Goal: Information Seeking & Learning: Learn about a topic

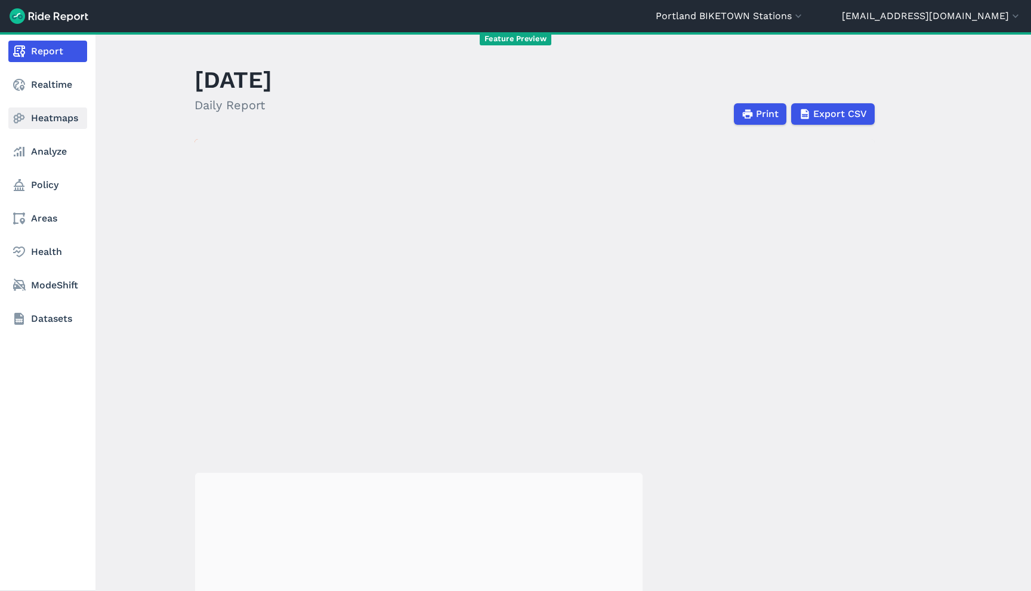
click at [46, 120] on link "Heatmaps" at bounding box center [47, 117] width 79 height 21
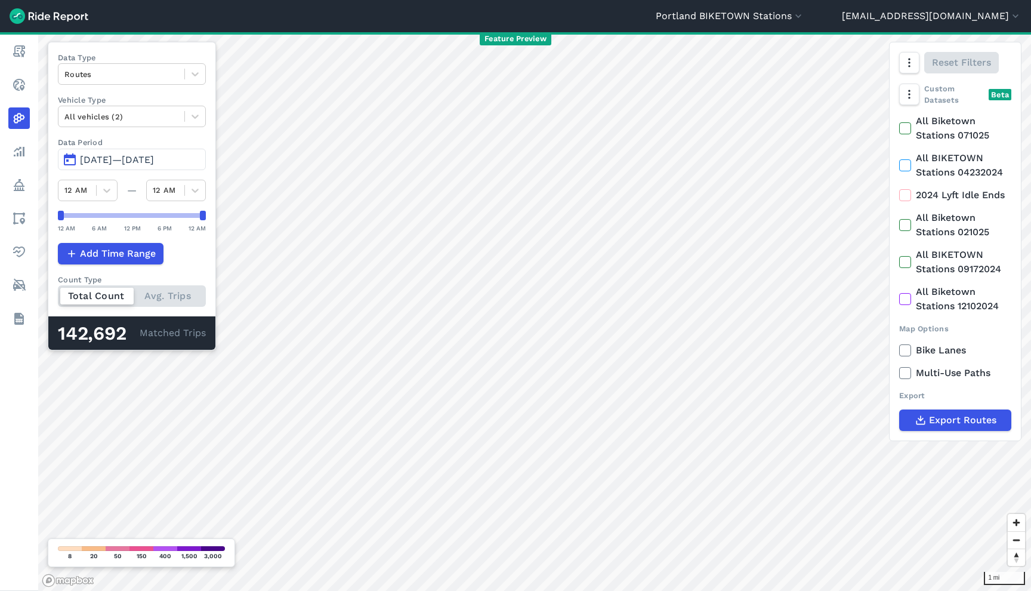
click at [154, 159] on span "May 22, 2025—Aug 20, 2025" at bounding box center [117, 159] width 74 height 11
click at [147, 160] on span "May 22, 2025—Aug 19, 2025" at bounding box center [117, 159] width 74 height 11
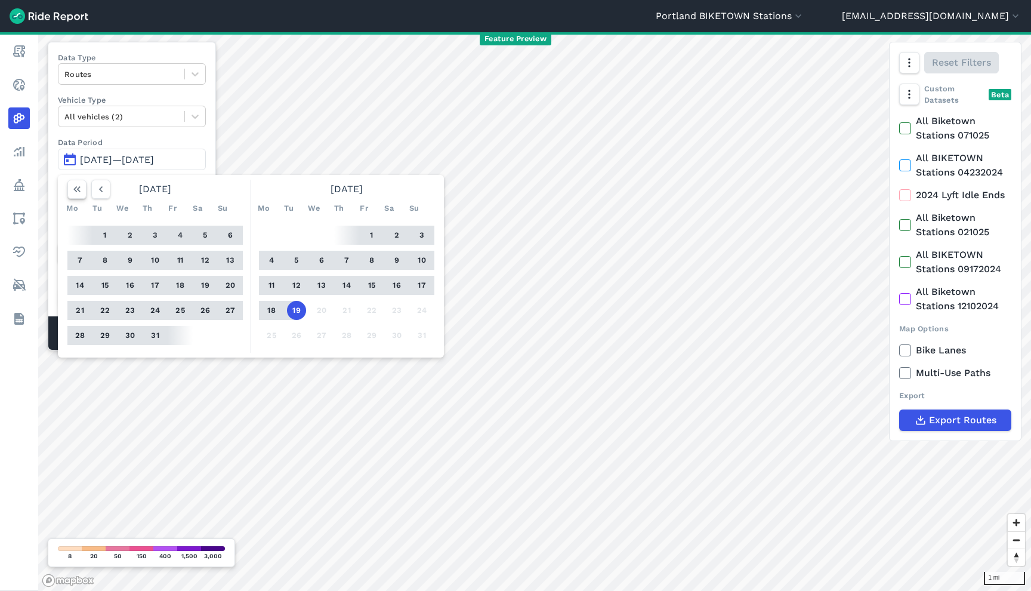
click at [75, 191] on icon "button" at bounding box center [77, 189] width 12 height 12
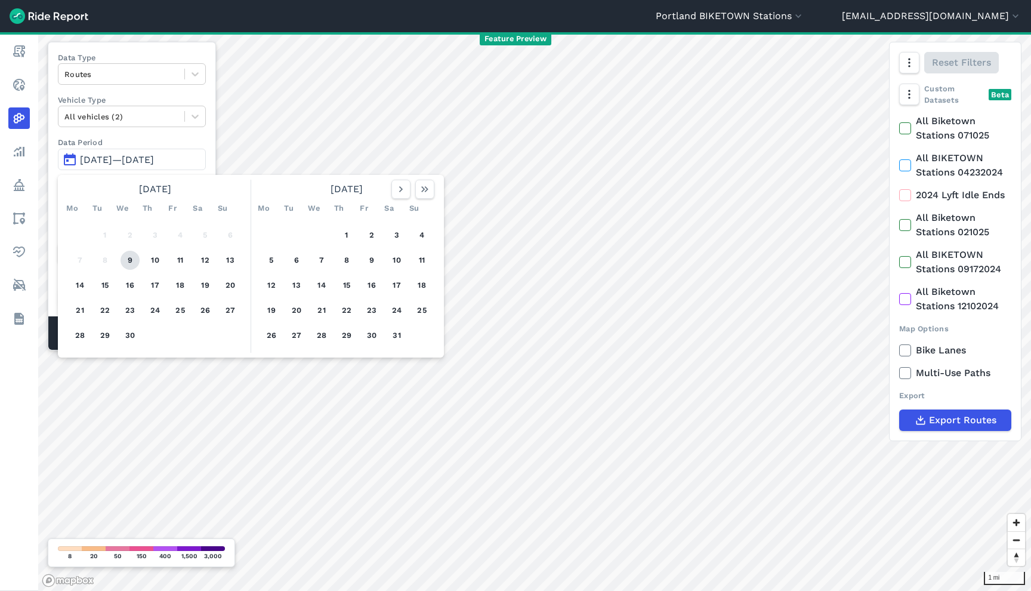
click at [129, 255] on button "9" at bounding box center [130, 260] width 19 height 19
click at [428, 190] on icon "button" at bounding box center [425, 189] width 12 height 12
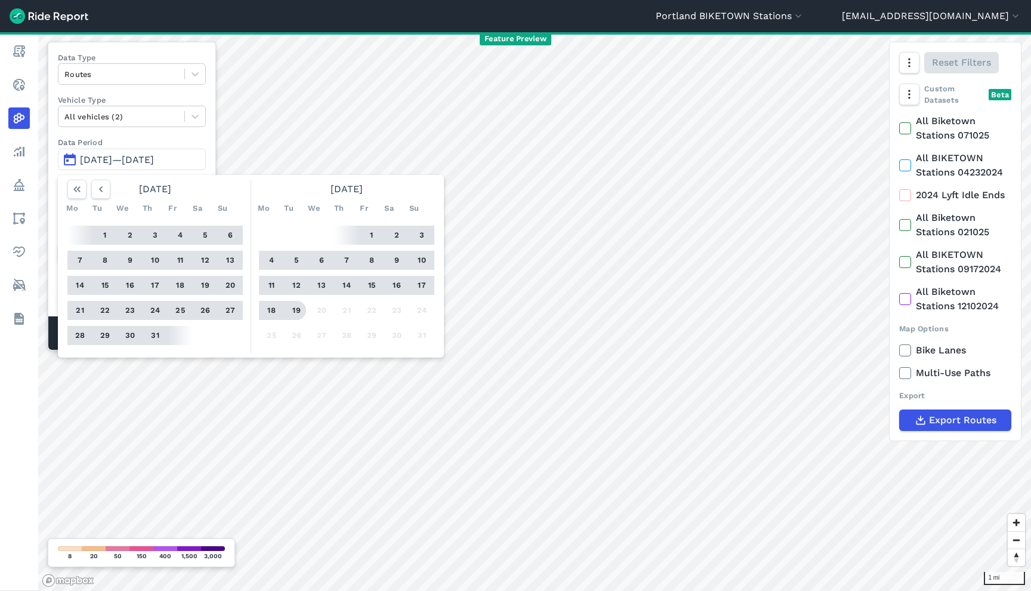
click at [304, 310] on button "19" at bounding box center [296, 310] width 19 height 19
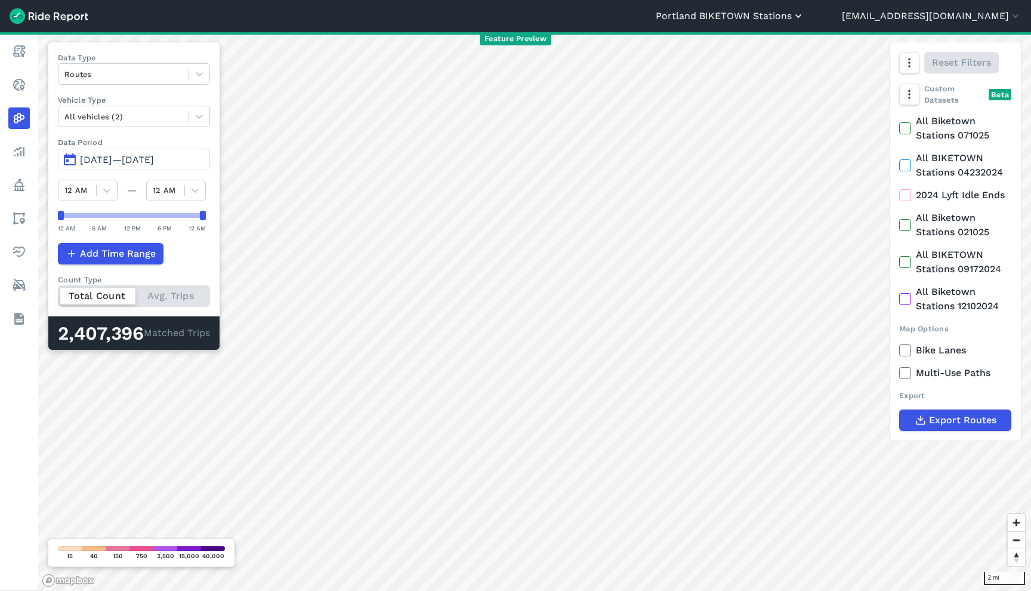
click at [804, 19] on button "Portland BIKETOWN Stations" at bounding box center [730, 16] width 149 height 14
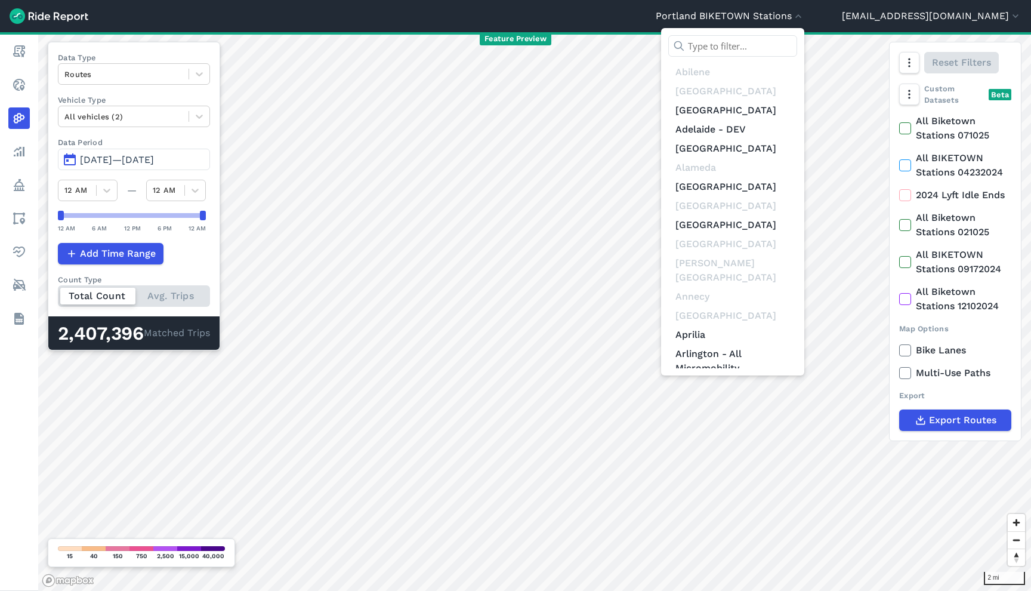
click at [797, 42] on input "text" at bounding box center [732, 45] width 129 height 21
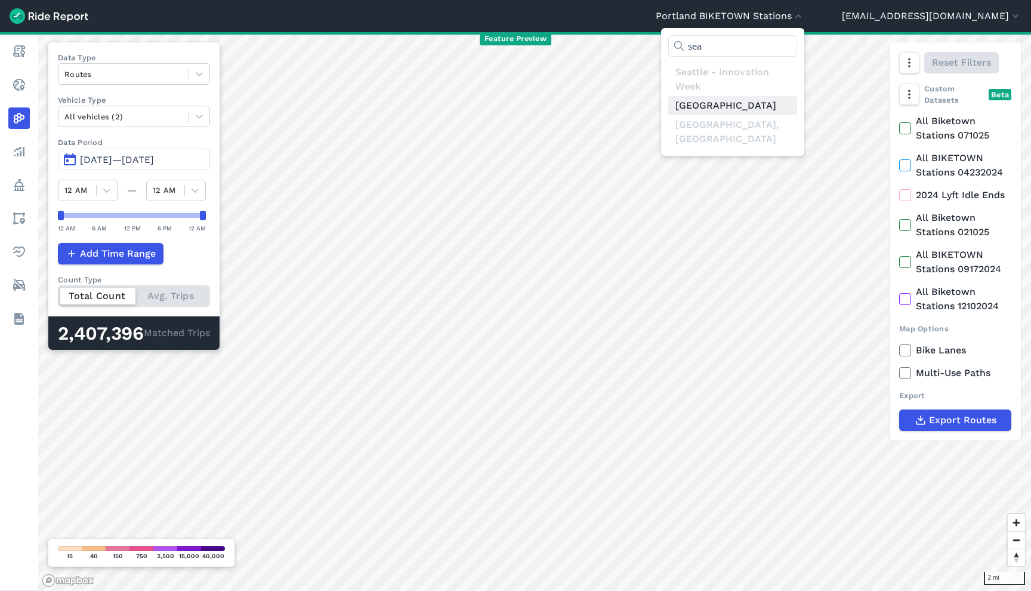
type input "sea"
click at [778, 110] on link "[GEOGRAPHIC_DATA]" at bounding box center [732, 105] width 129 height 19
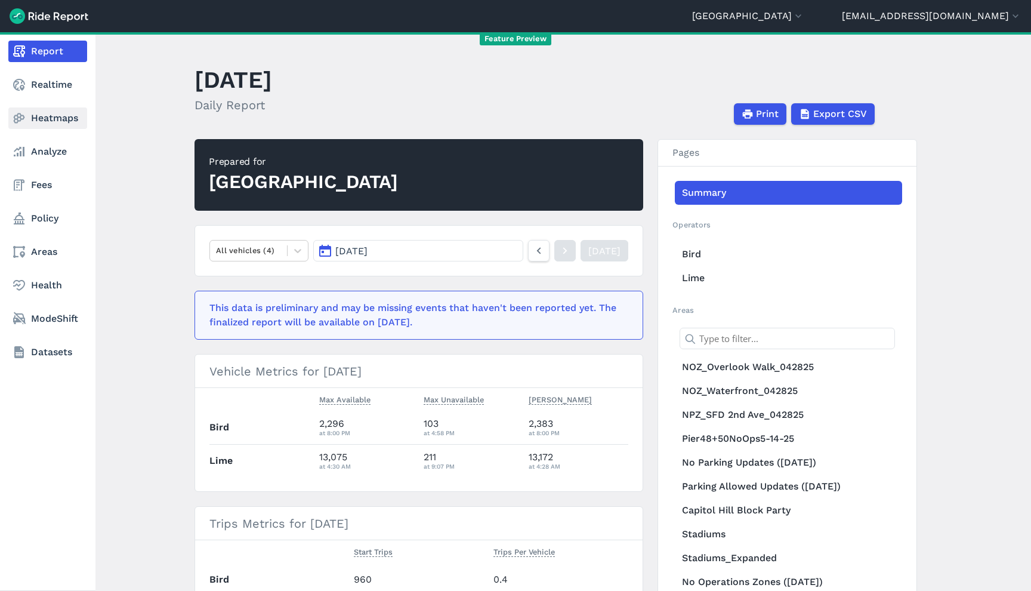
click at [34, 118] on link "Heatmaps" at bounding box center [47, 117] width 79 height 21
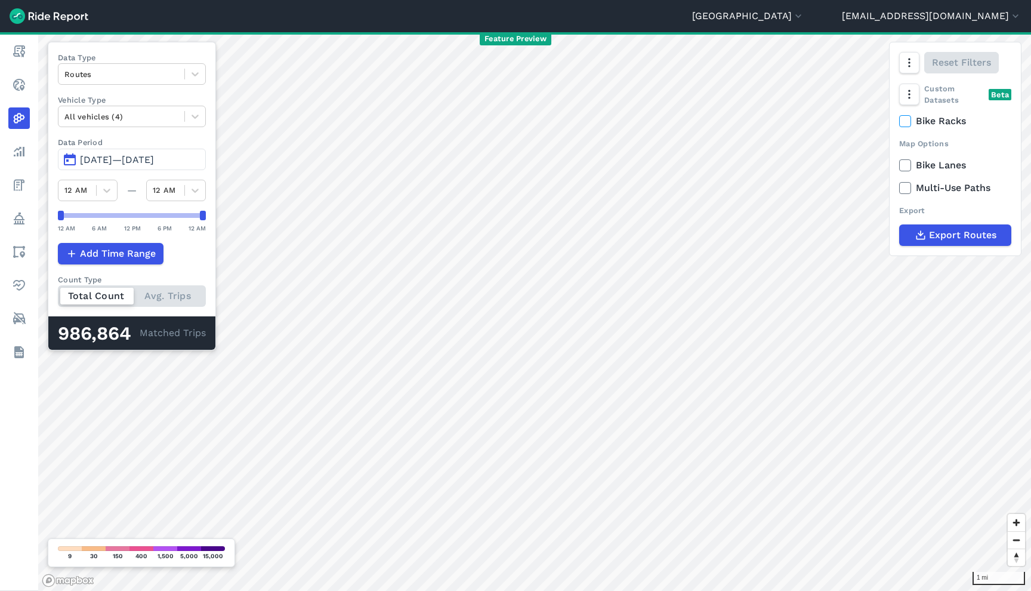
click at [154, 160] on span "May 22, 2025—Aug 20, 2025" at bounding box center [117, 159] width 74 height 11
click at [178, 154] on button "May 22, 2025—Aug 19, 2025" at bounding box center [132, 159] width 148 height 21
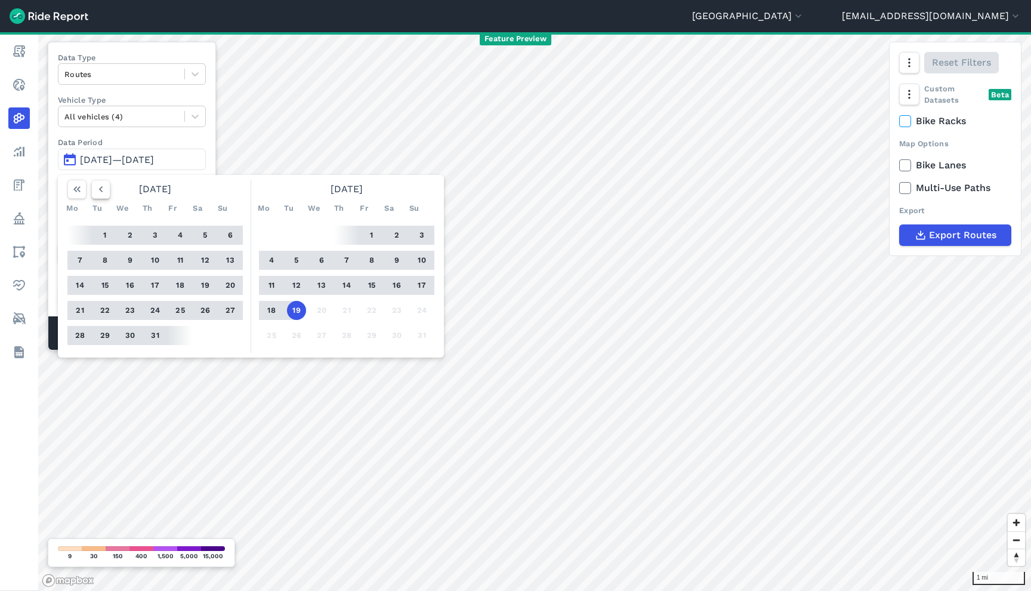
click at [103, 191] on icon "button" at bounding box center [101, 189] width 12 height 12
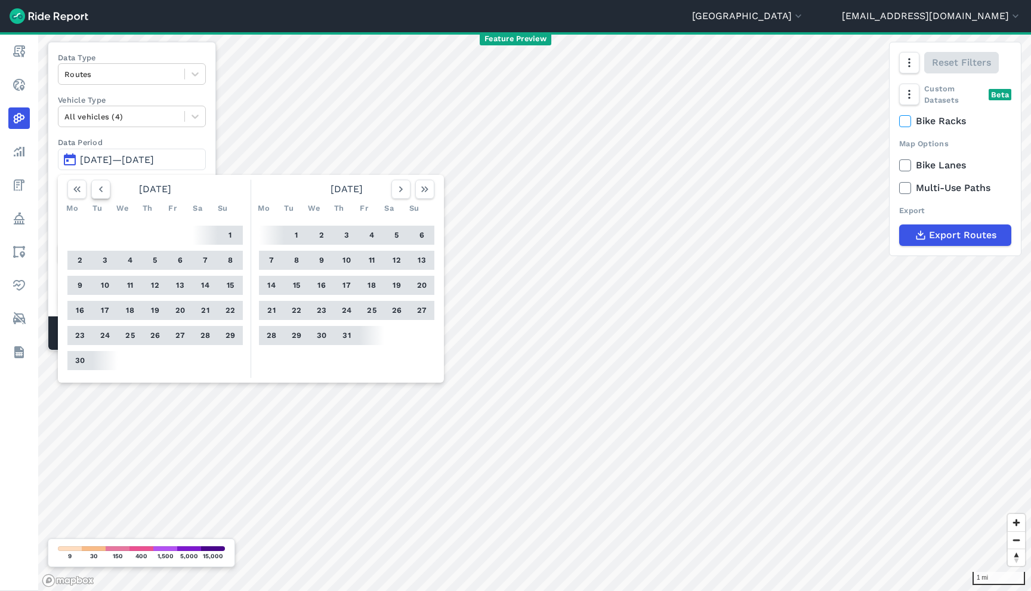
click at [103, 191] on icon "button" at bounding box center [101, 189] width 12 height 12
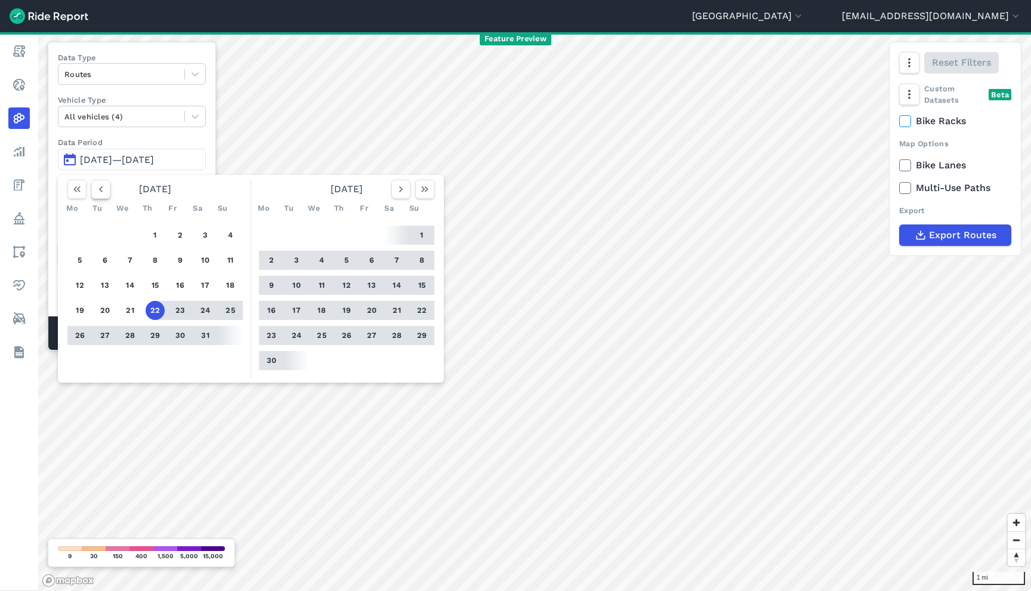
click at [103, 191] on icon "button" at bounding box center [101, 189] width 12 height 12
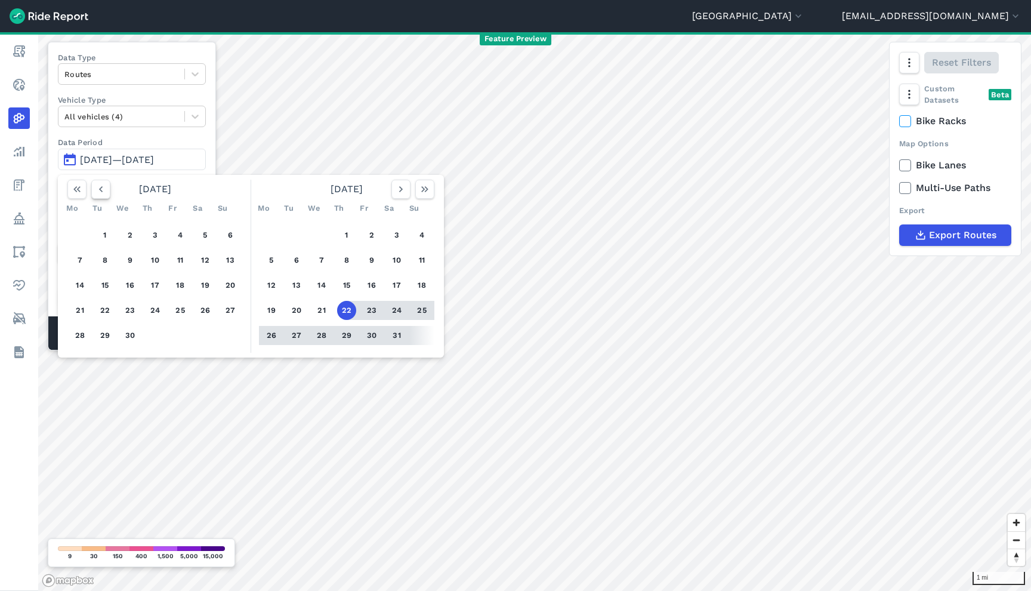
click at [103, 191] on icon "button" at bounding box center [101, 189] width 12 height 12
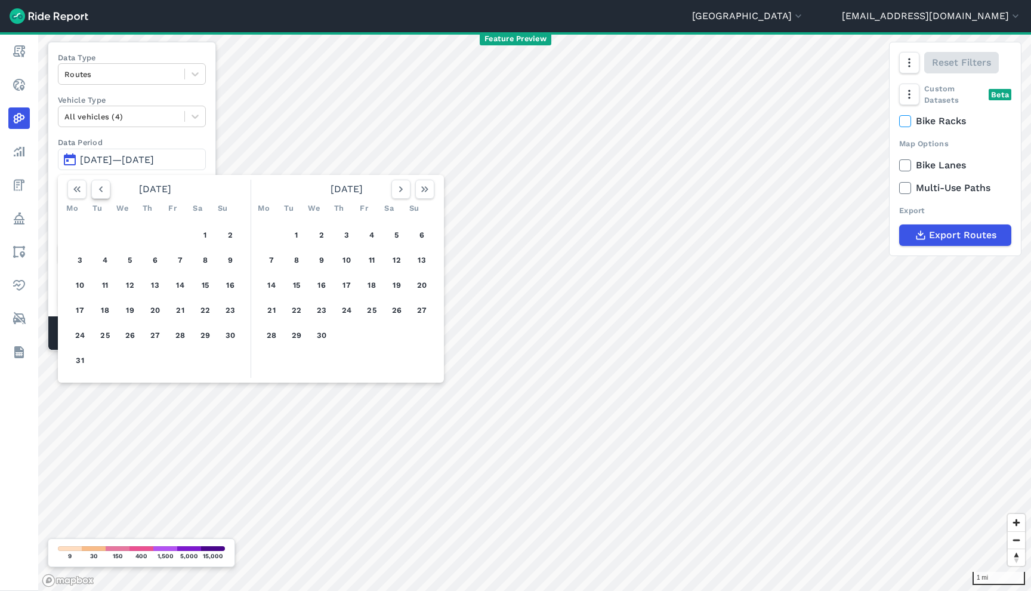
click at [103, 191] on icon "button" at bounding box center [101, 189] width 12 height 12
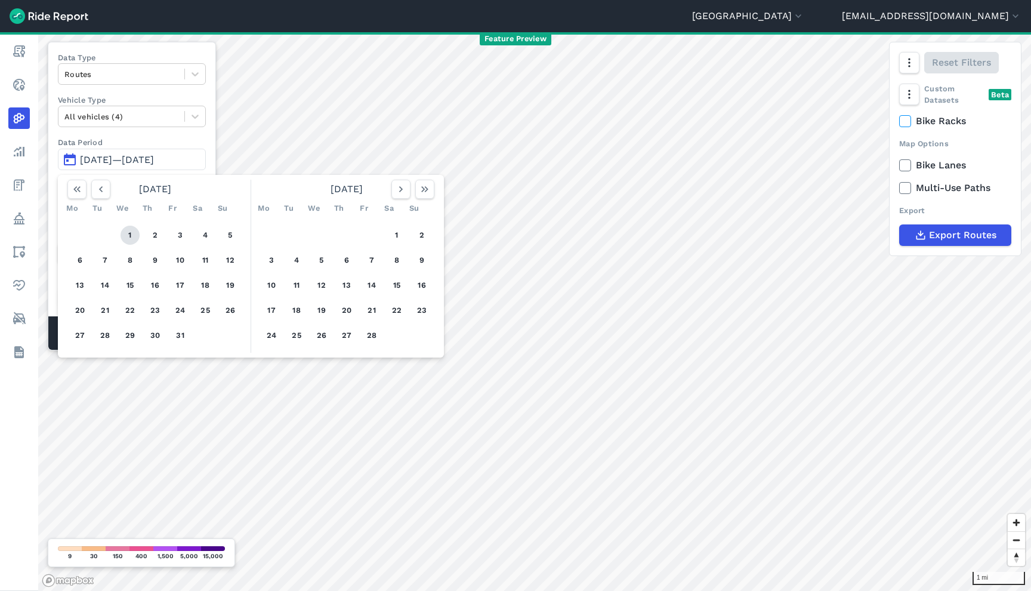
click at [127, 234] on button "1" at bounding box center [130, 234] width 19 height 19
click at [396, 189] on icon "button" at bounding box center [401, 189] width 12 height 12
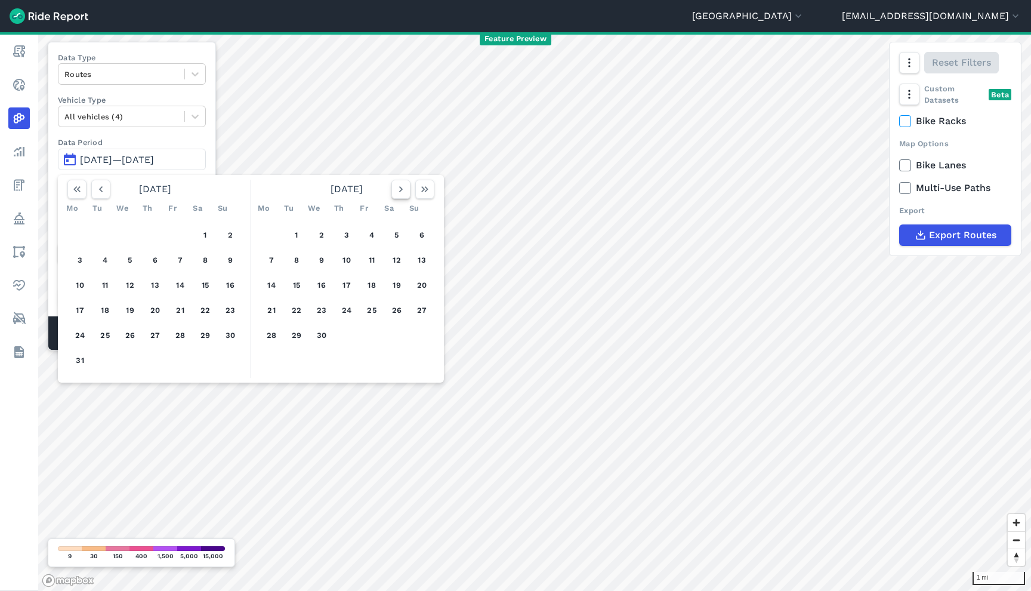
click at [396, 189] on icon "button" at bounding box center [401, 189] width 12 height 12
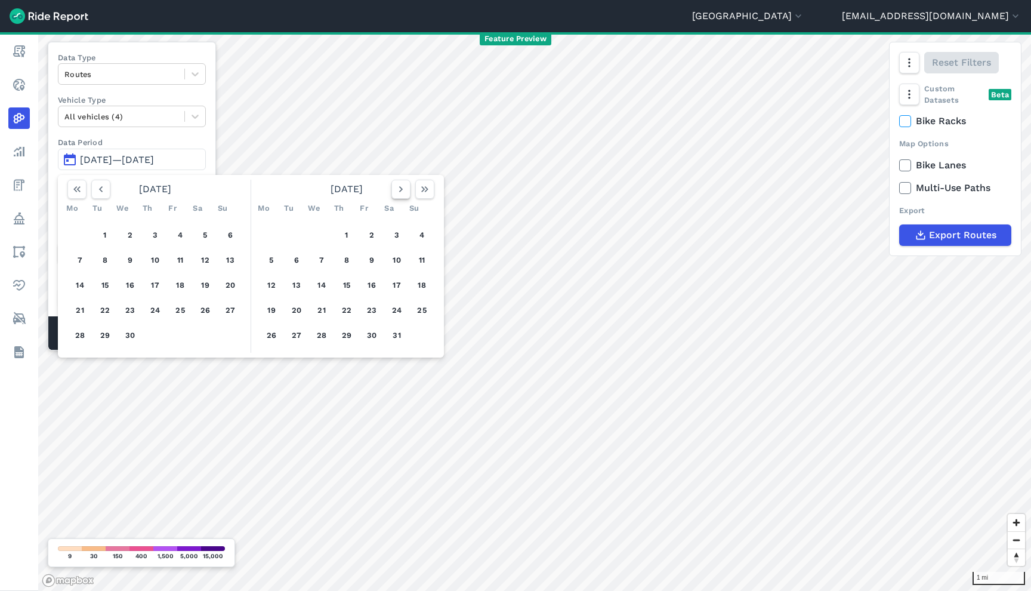
click at [396, 189] on icon "button" at bounding box center [401, 189] width 12 height 12
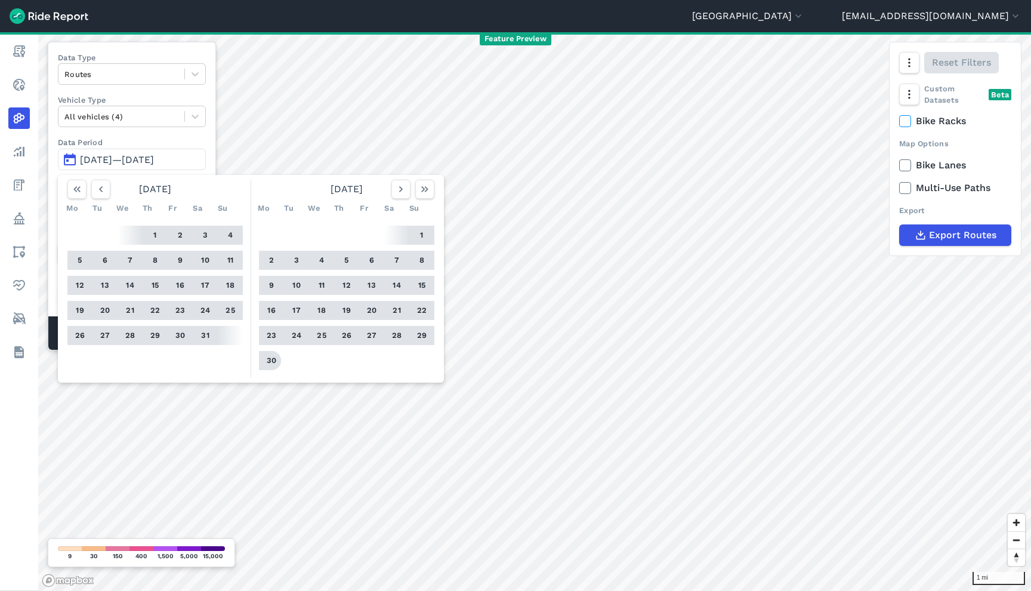
click at [267, 360] on button "30" at bounding box center [271, 360] width 19 height 19
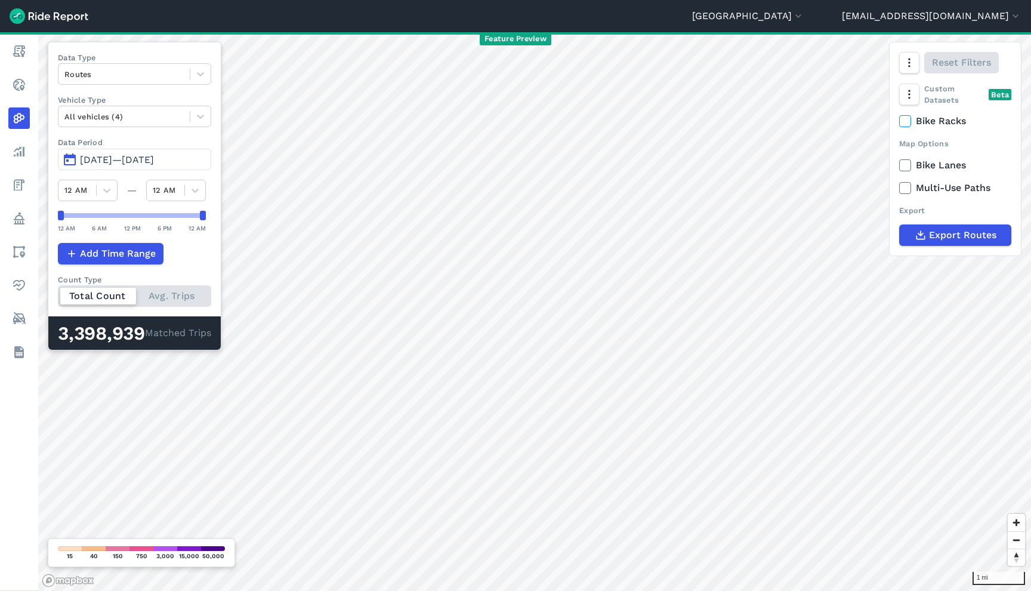
click at [105, 336] on div "3,398,939" at bounding box center [101, 334] width 87 height 16
click at [121, 336] on div "3,398,939" at bounding box center [101, 334] width 87 height 16
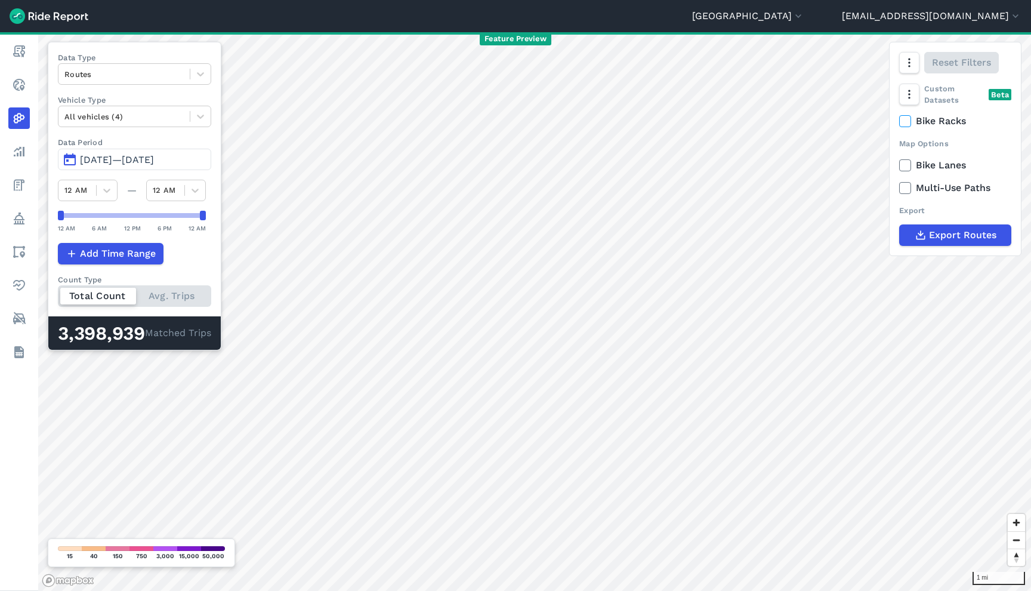
click at [121, 336] on div "3,398,939" at bounding box center [101, 334] width 87 height 16
click at [135, 337] on div "3,398,939" at bounding box center [101, 334] width 87 height 16
click at [804, 17] on button "[GEOGRAPHIC_DATA]" at bounding box center [748, 16] width 112 height 14
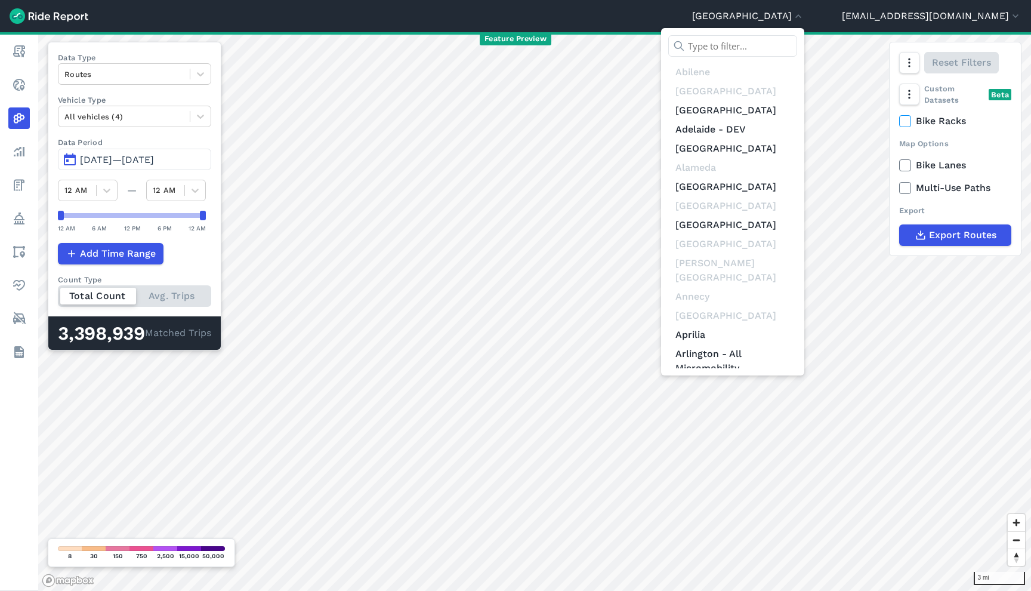
click at [797, 52] on input "text" at bounding box center [732, 45] width 129 height 21
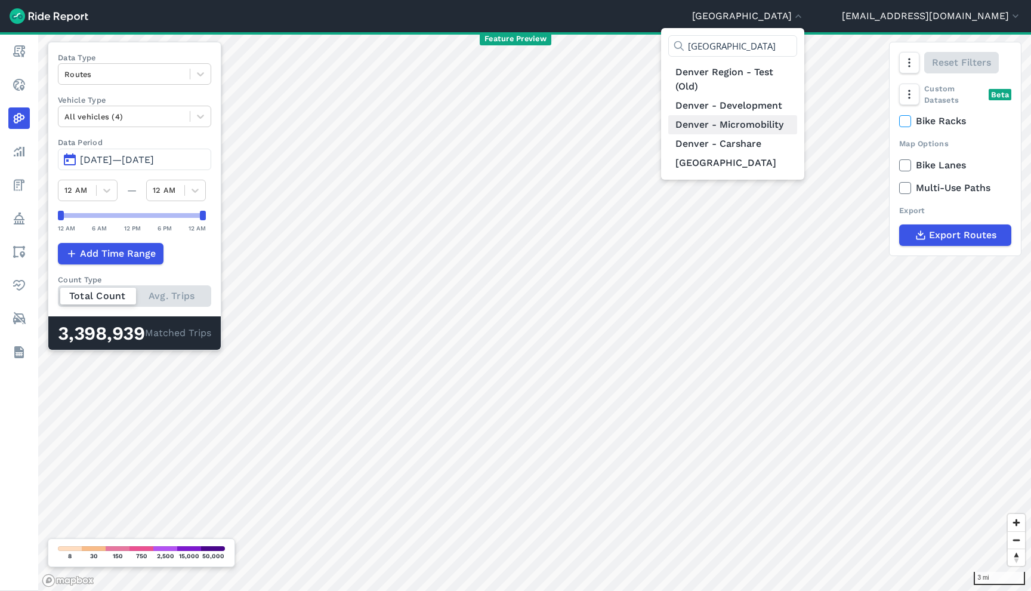
type input "denver"
click at [797, 123] on link "Denver - Micromobility" at bounding box center [732, 124] width 129 height 19
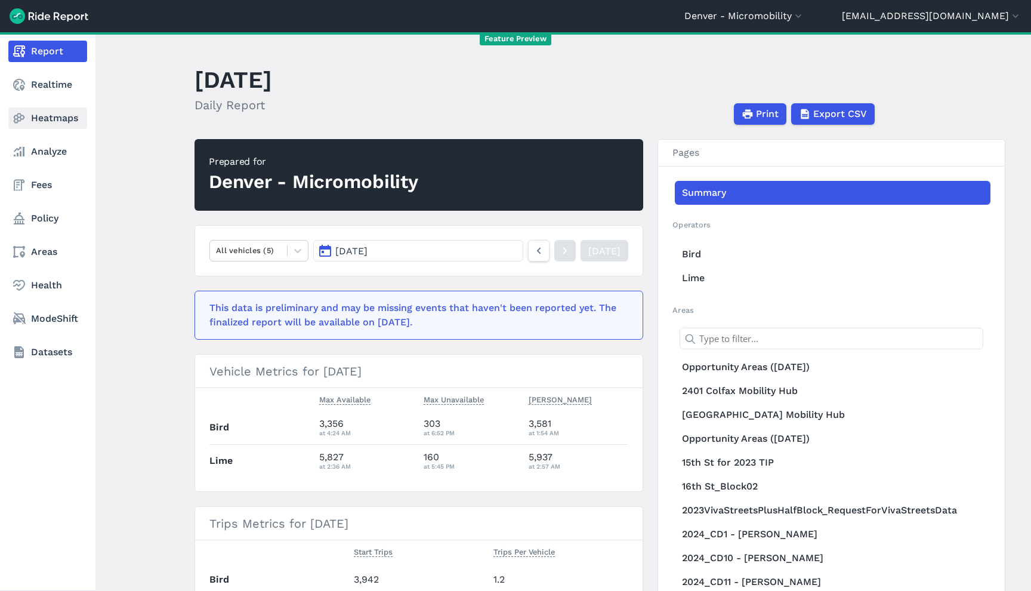
click at [61, 117] on link "Heatmaps" at bounding box center [47, 117] width 79 height 21
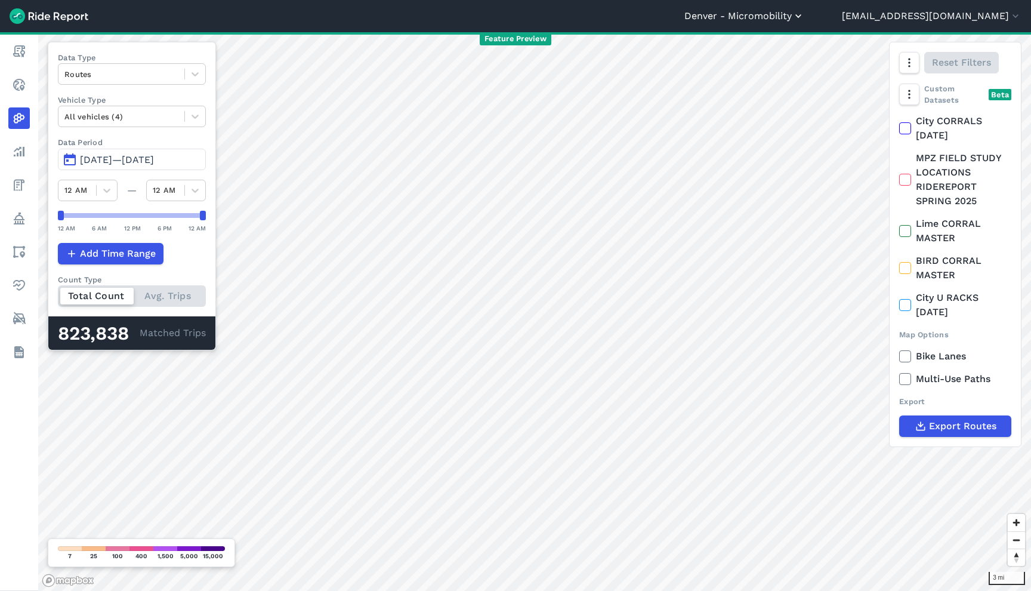
click at [804, 20] on button "Denver - Micromobility" at bounding box center [744, 16] width 120 height 14
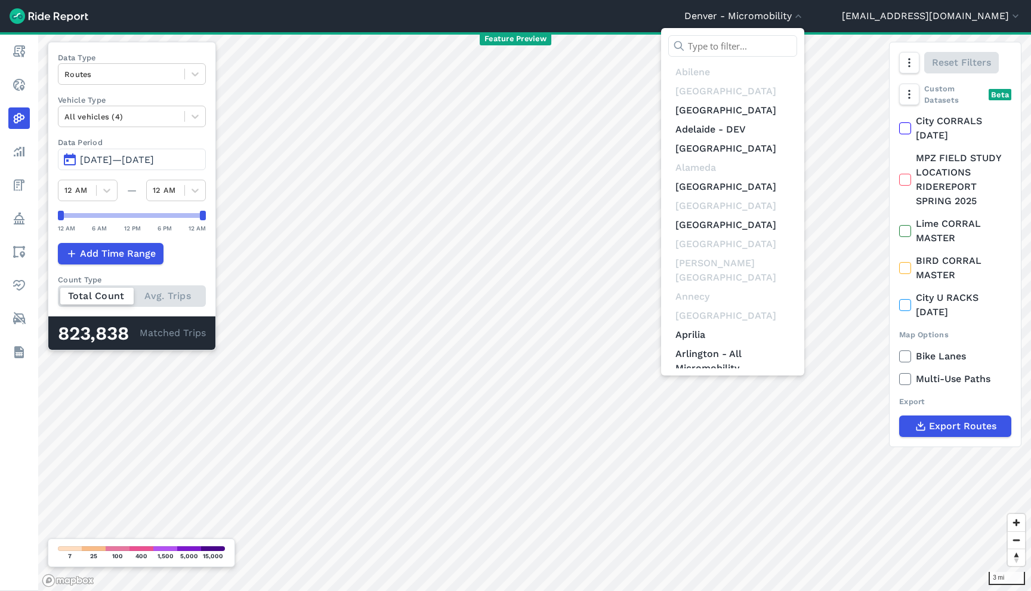
click at [783, 42] on input "text" at bounding box center [732, 45] width 129 height 21
click at [130, 137] on div at bounding box center [515, 295] width 1031 height 591
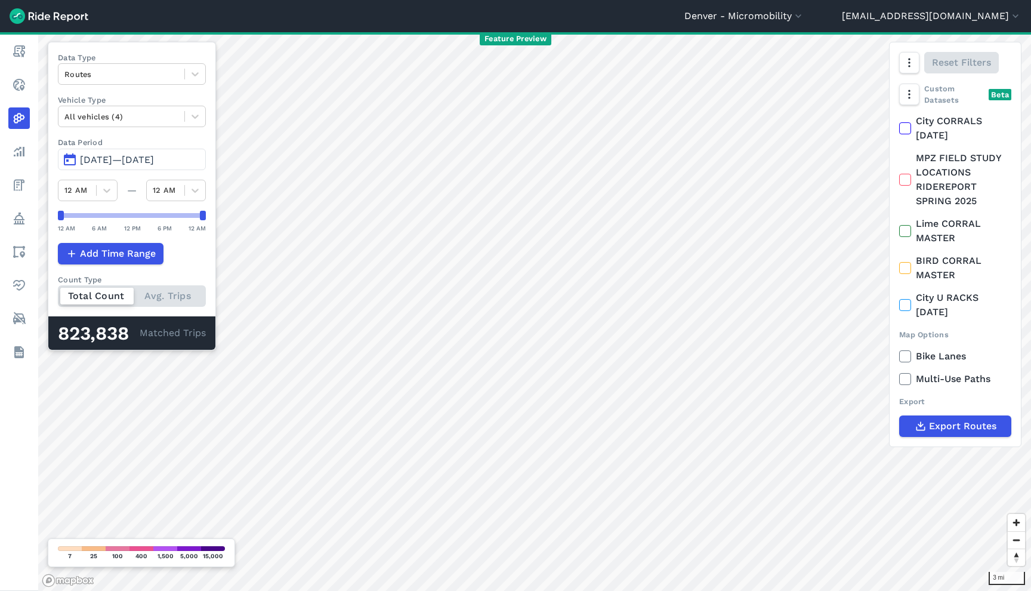
click at [131, 154] on button "May 22, 2025—Aug 20, 2025" at bounding box center [132, 159] width 148 height 21
click at [131, 156] on span "May 22, 2025—Aug 19, 2025" at bounding box center [117, 159] width 74 height 11
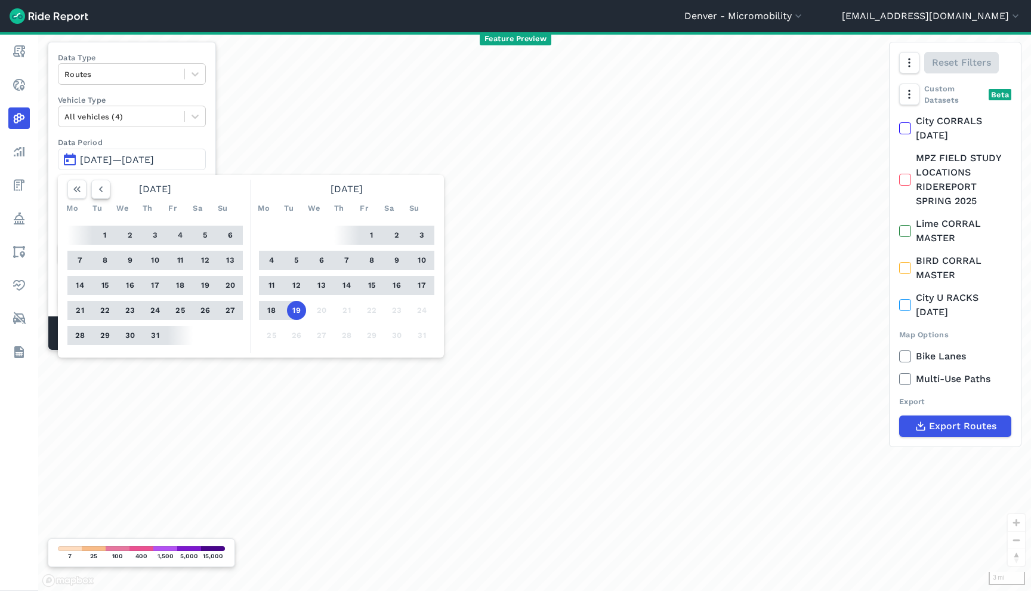
click at [105, 186] on icon "button" at bounding box center [101, 189] width 12 height 12
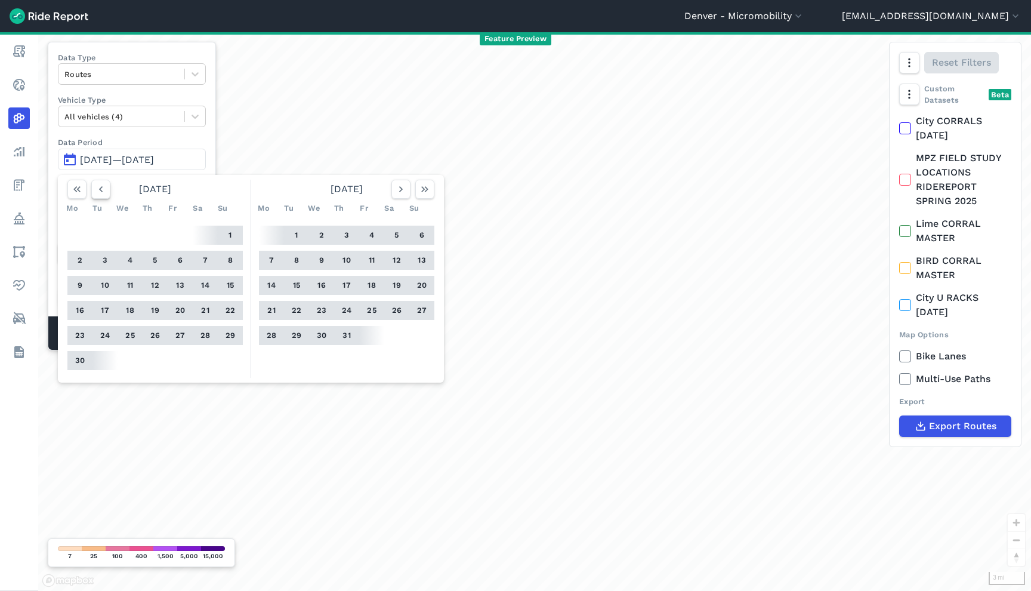
click at [105, 186] on icon "button" at bounding box center [101, 189] width 12 height 12
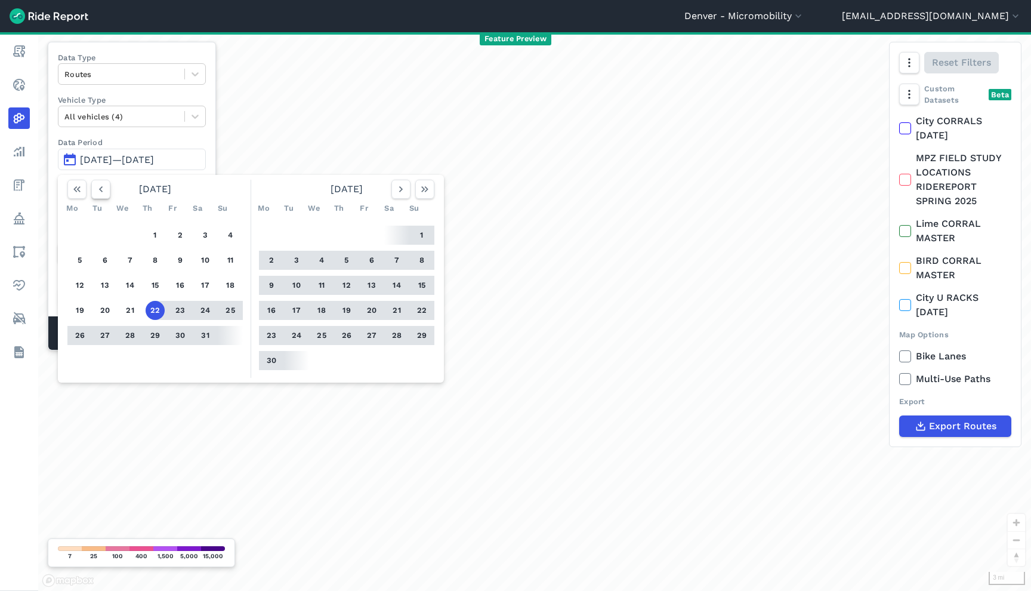
click at [105, 186] on icon "button" at bounding box center [101, 189] width 12 height 12
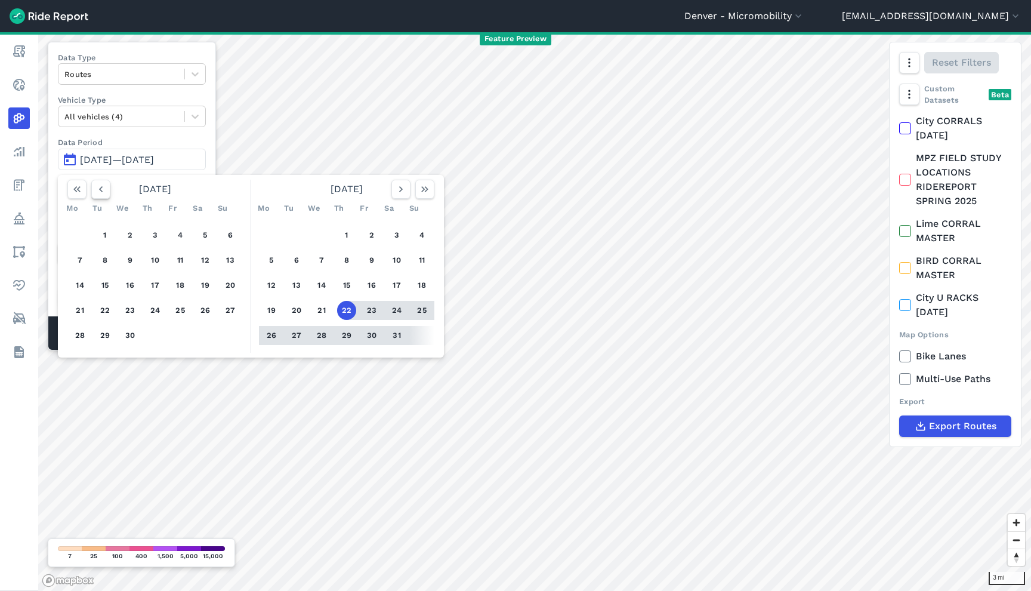
click at [102, 188] on icon "button" at bounding box center [101, 189] width 12 height 12
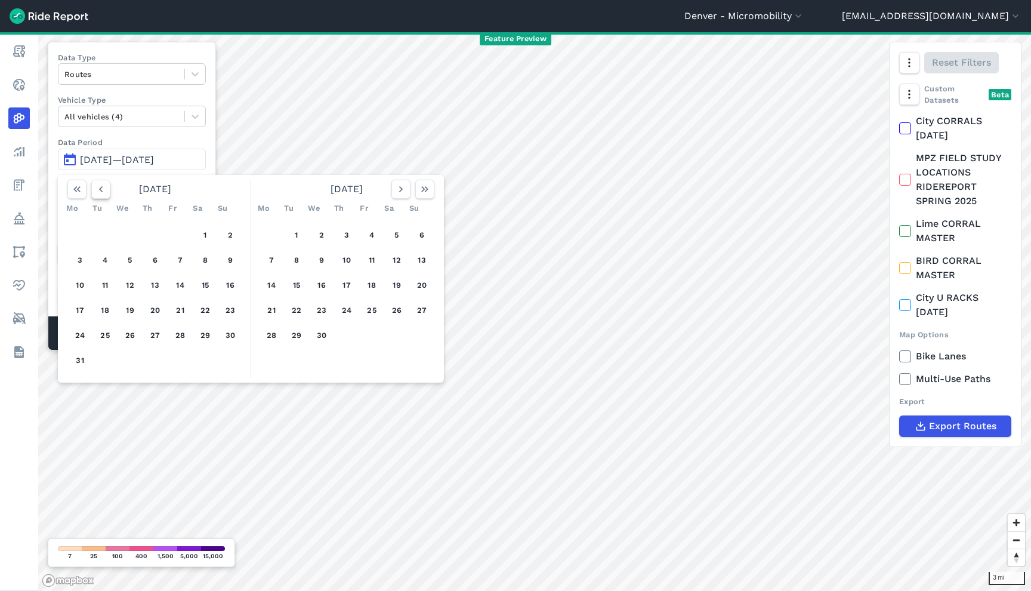
click at [102, 188] on icon "button" at bounding box center [101, 189] width 12 height 12
click at [398, 187] on icon "button" at bounding box center [401, 189] width 12 height 12
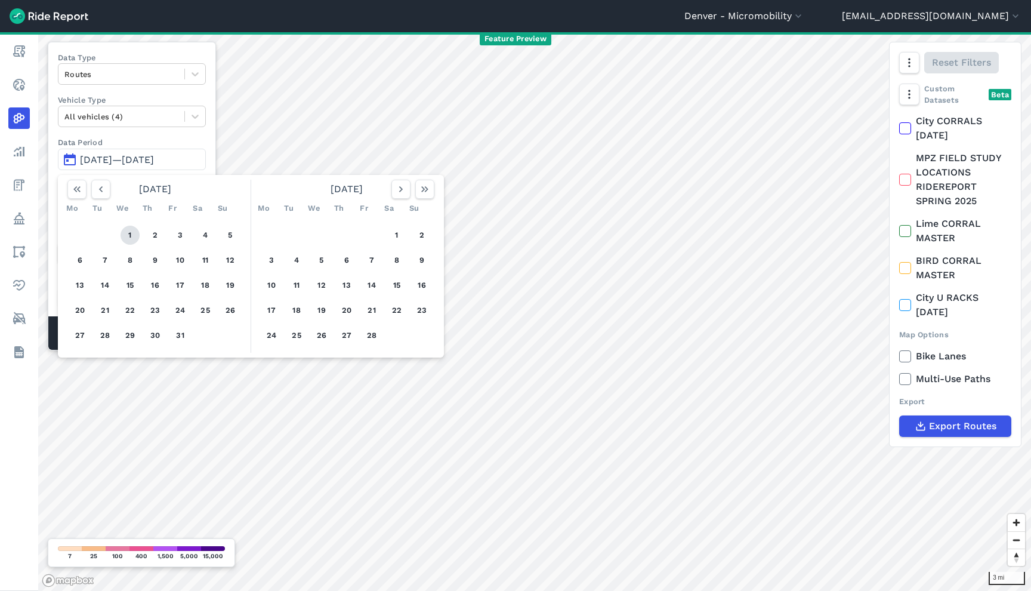
click at [126, 234] on button "1" at bounding box center [130, 234] width 19 height 19
click at [402, 189] on use "button" at bounding box center [401, 189] width 4 height 6
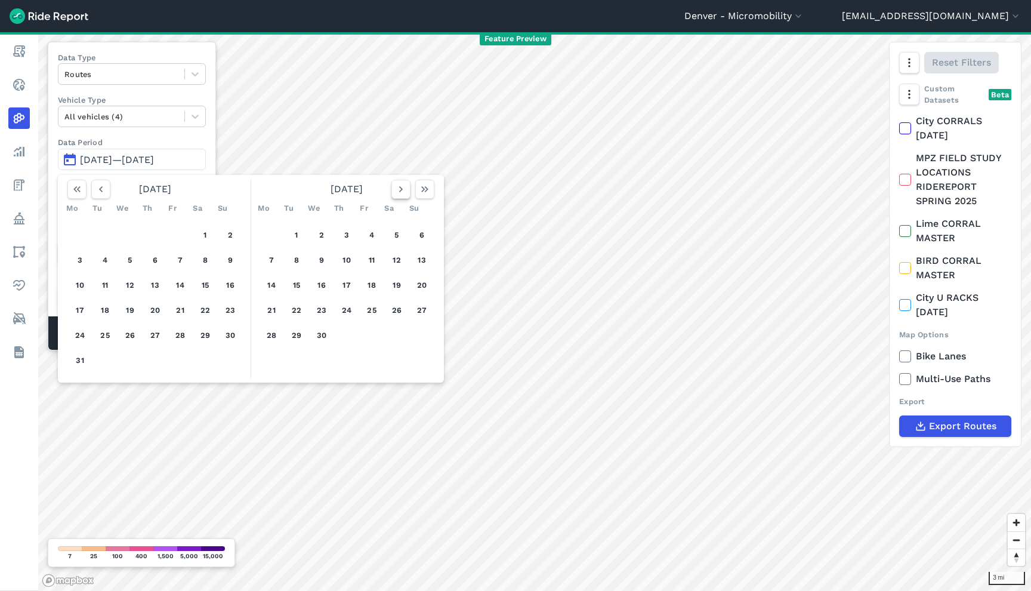
click at [402, 189] on use "button" at bounding box center [401, 189] width 4 height 6
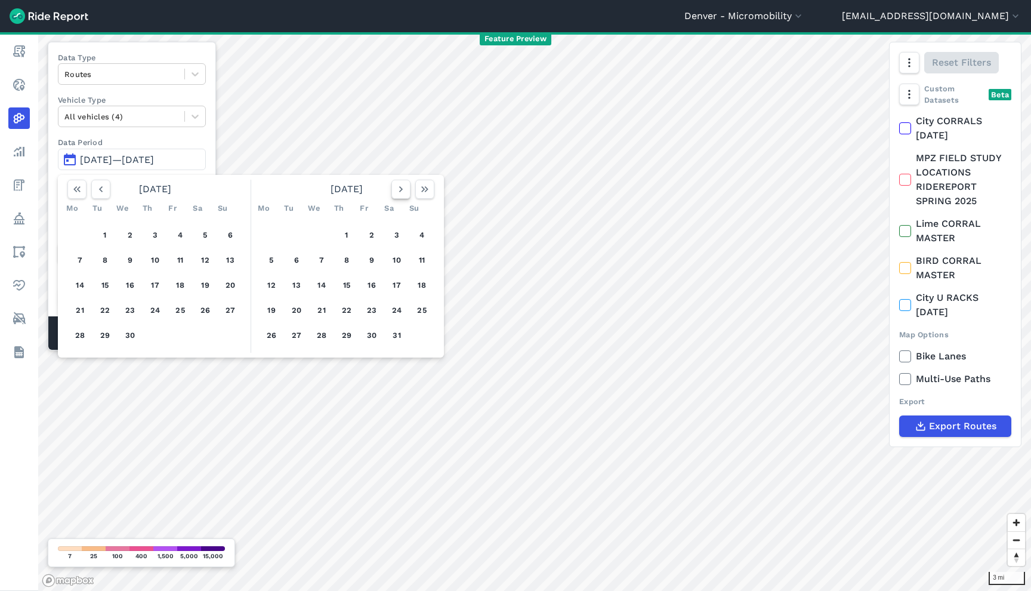
click at [402, 189] on use "button" at bounding box center [401, 189] width 4 height 6
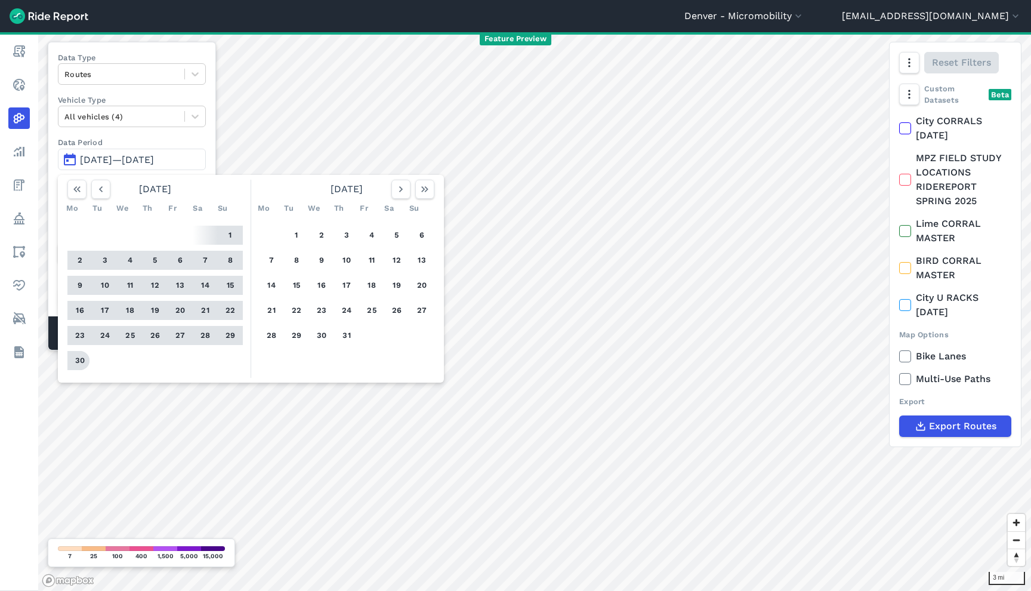
click at [80, 362] on button "30" at bounding box center [79, 360] width 19 height 19
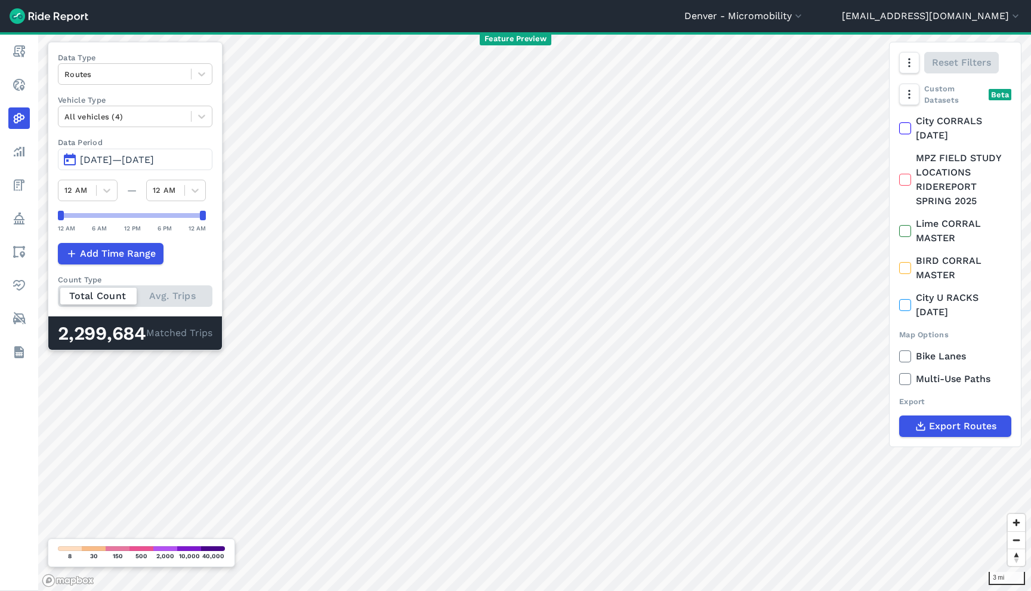
click at [154, 157] on span "Jan 1, 2025—Jun 30, 2025" at bounding box center [117, 159] width 74 height 11
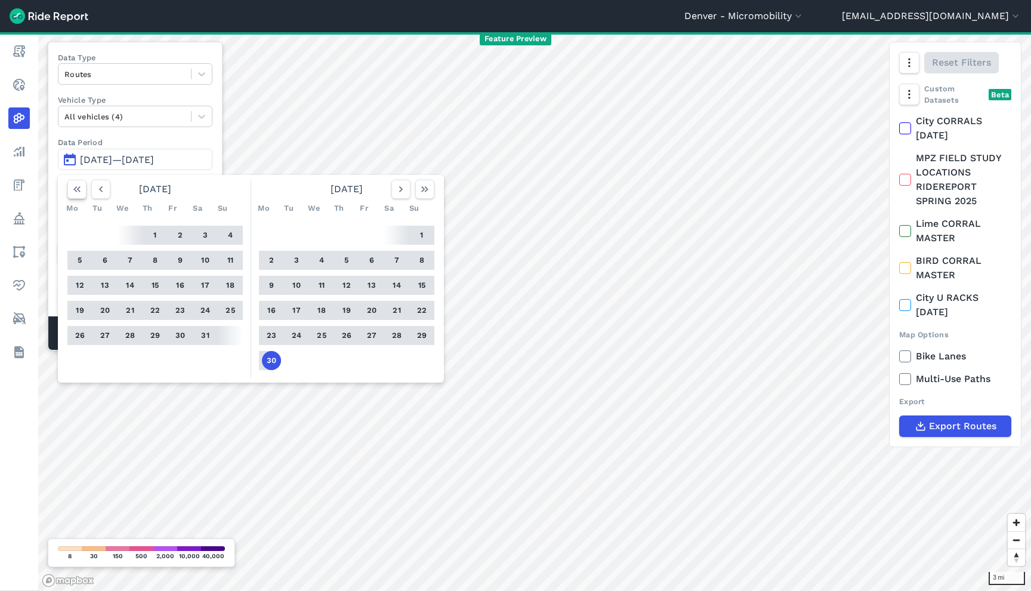
click at [75, 189] on use "button" at bounding box center [76, 189] width 7 height 6
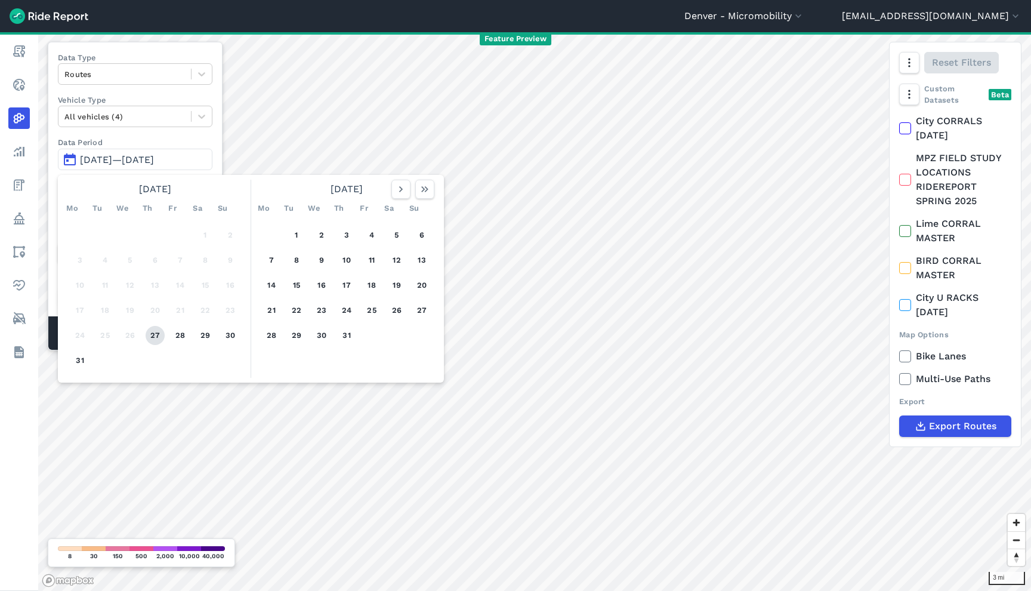
click at [156, 332] on button "27" at bounding box center [155, 335] width 19 height 19
click at [432, 196] on button "button" at bounding box center [424, 189] width 19 height 19
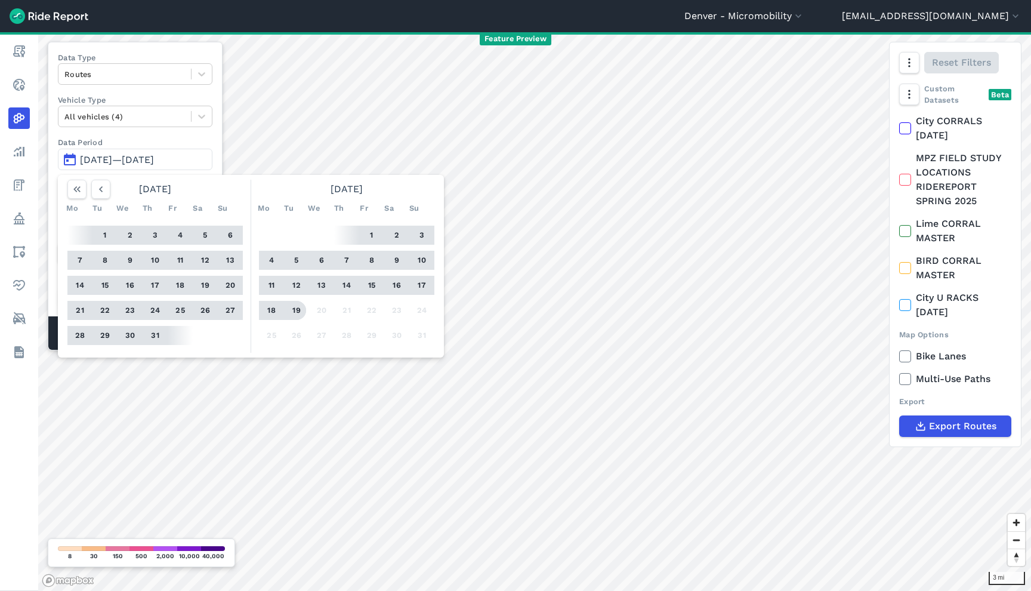
click at [301, 307] on button "19" at bounding box center [296, 310] width 19 height 19
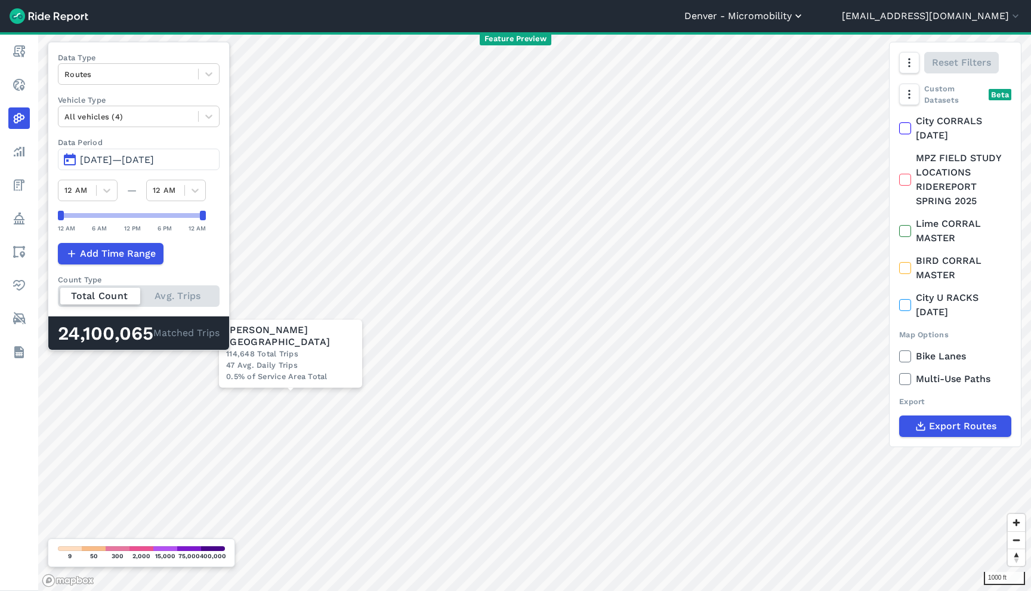
click at [804, 16] on button "Denver - Micromobility" at bounding box center [744, 16] width 120 height 14
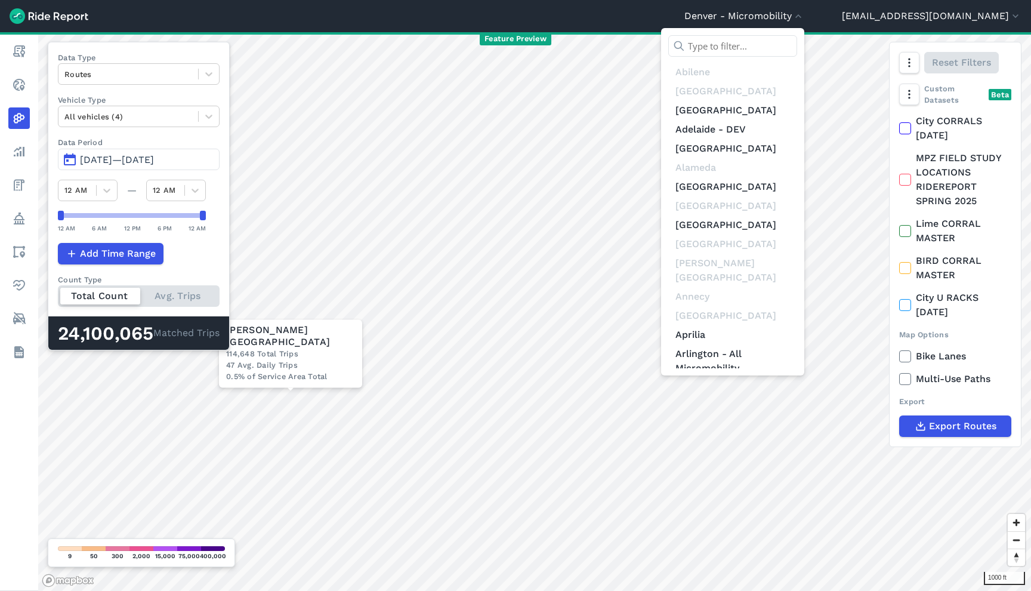
click at [797, 42] on input "text" at bounding box center [732, 45] width 129 height 21
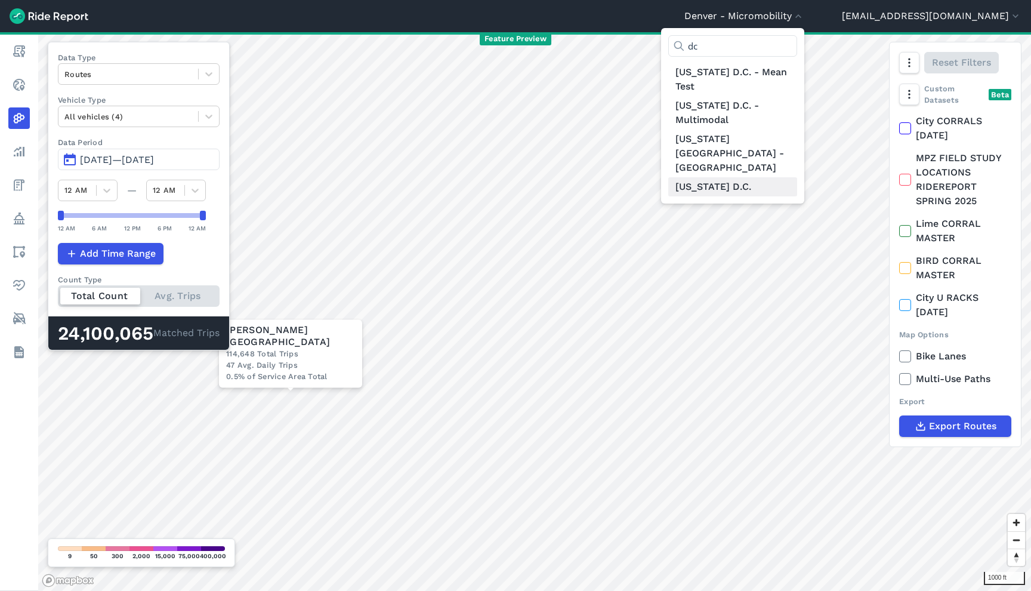
type input "dc"
click at [797, 177] on link "[US_STATE] D.C." at bounding box center [732, 186] width 129 height 19
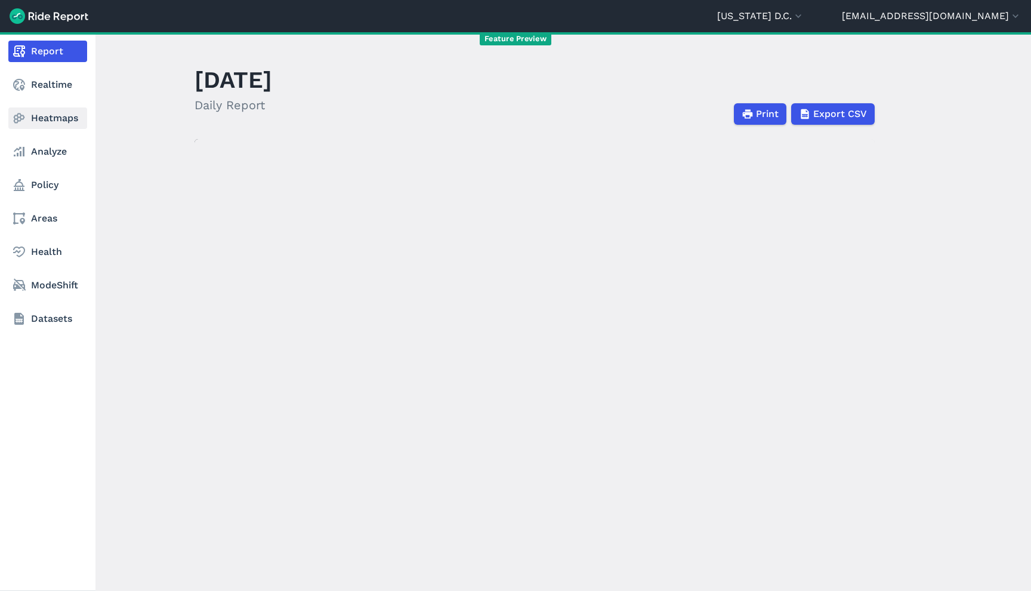
click at [57, 117] on link "Heatmaps" at bounding box center [47, 117] width 79 height 21
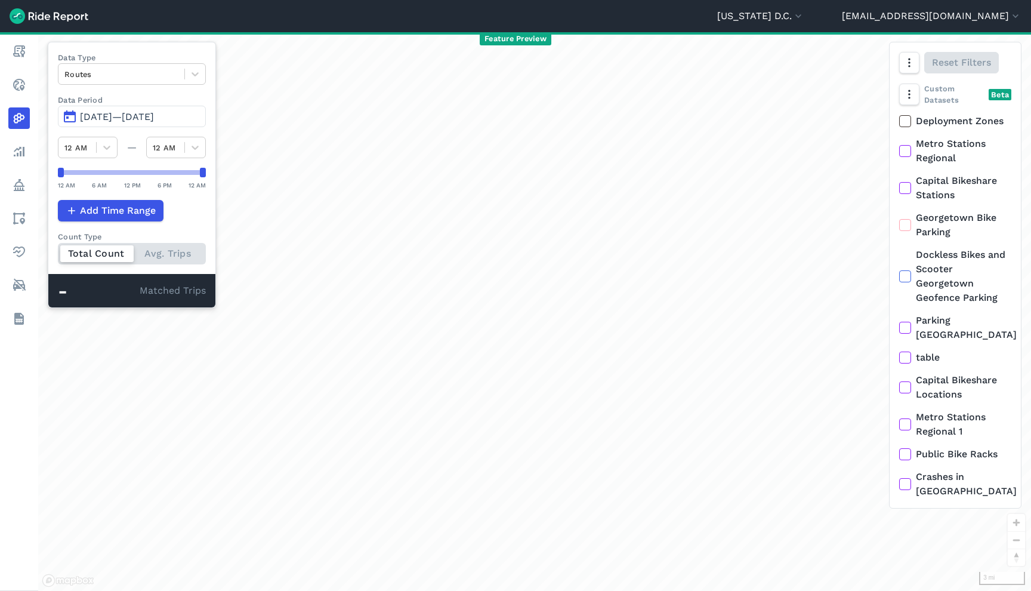
click at [123, 119] on span "May 22, 2025—Aug 20, 2025" at bounding box center [117, 116] width 74 height 11
click at [122, 114] on span "May 22, 2025—Aug 19, 2025" at bounding box center [117, 116] width 74 height 11
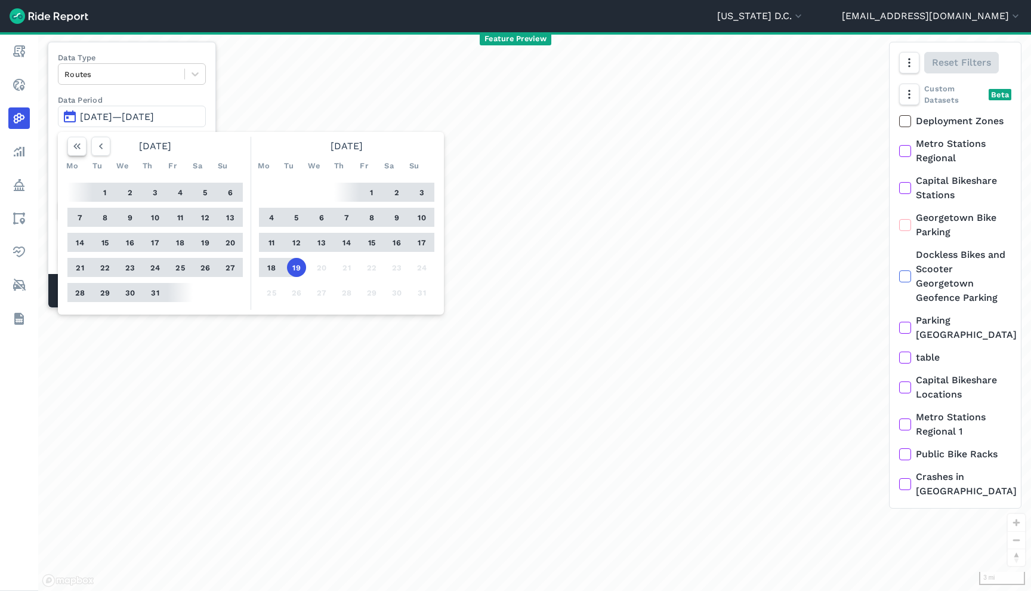
click at [79, 141] on icon "button" at bounding box center [77, 146] width 12 height 12
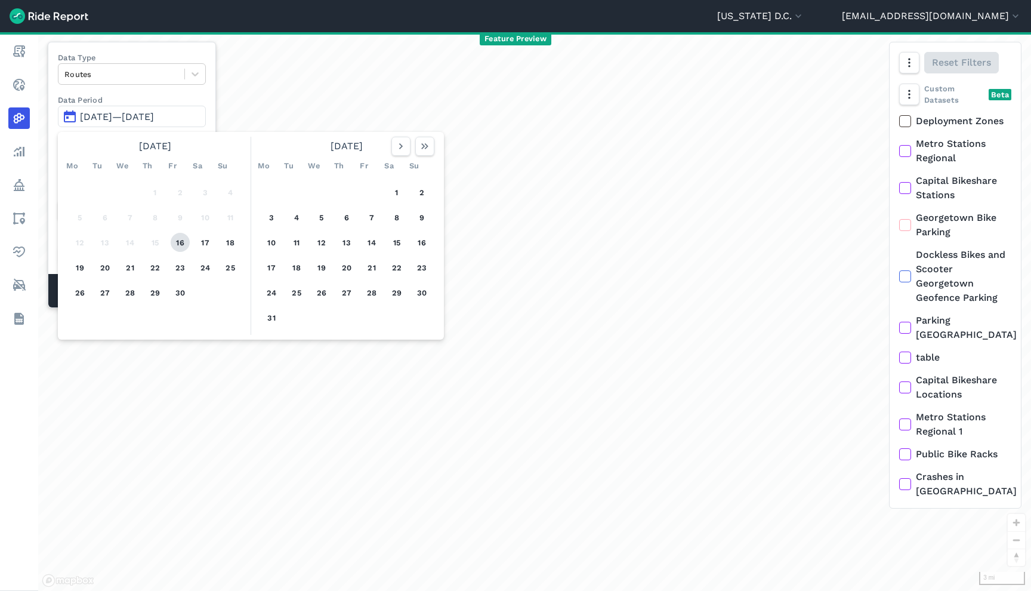
click at [181, 240] on button "16" at bounding box center [180, 242] width 19 height 19
click at [427, 148] on icon "button" at bounding box center [425, 146] width 12 height 12
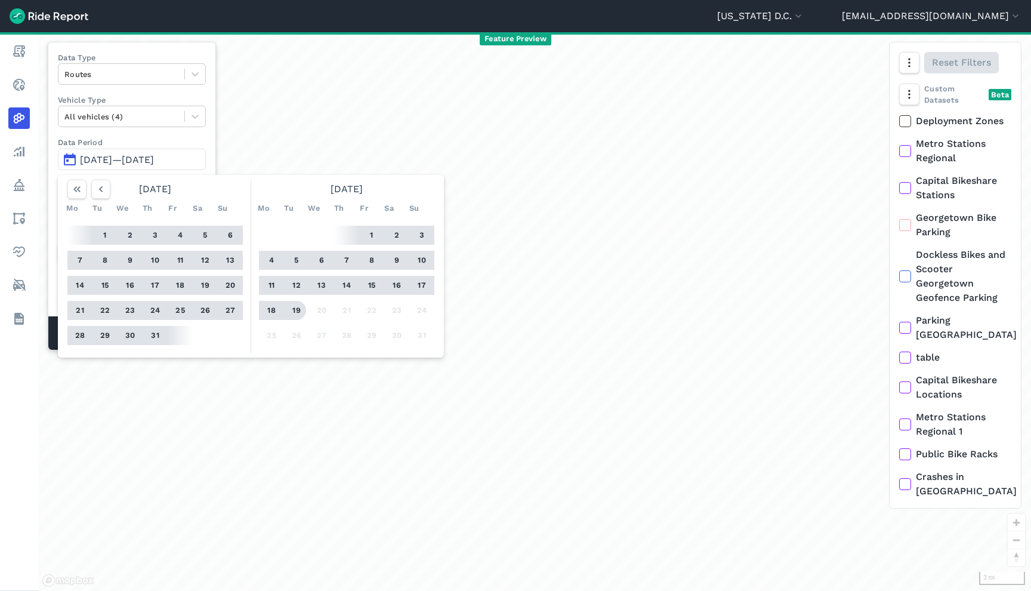
click at [294, 309] on button "19" at bounding box center [296, 310] width 19 height 19
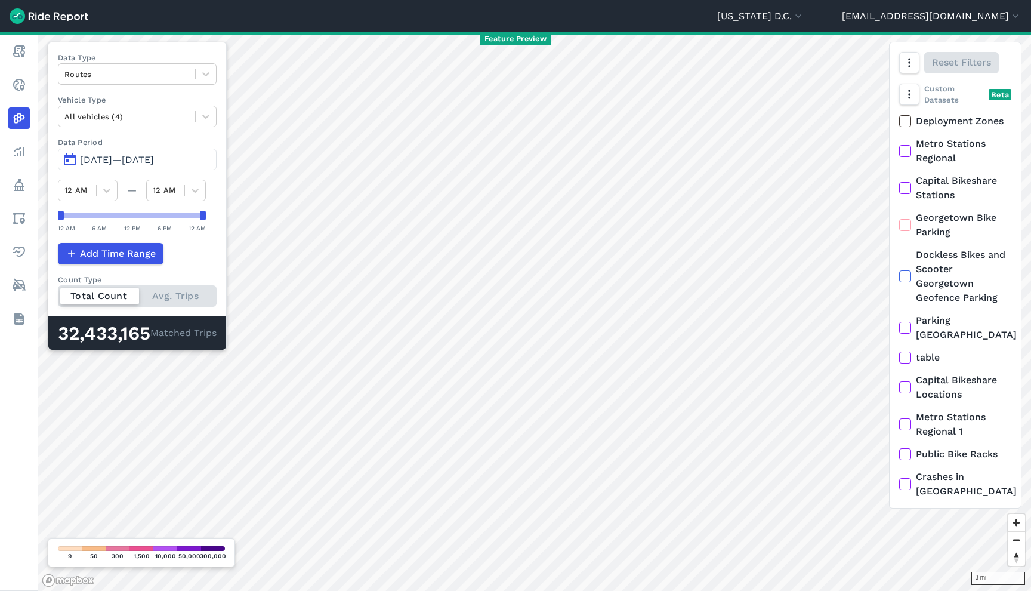
click at [191, 105] on label "Vehicle Type" at bounding box center [137, 99] width 159 height 11
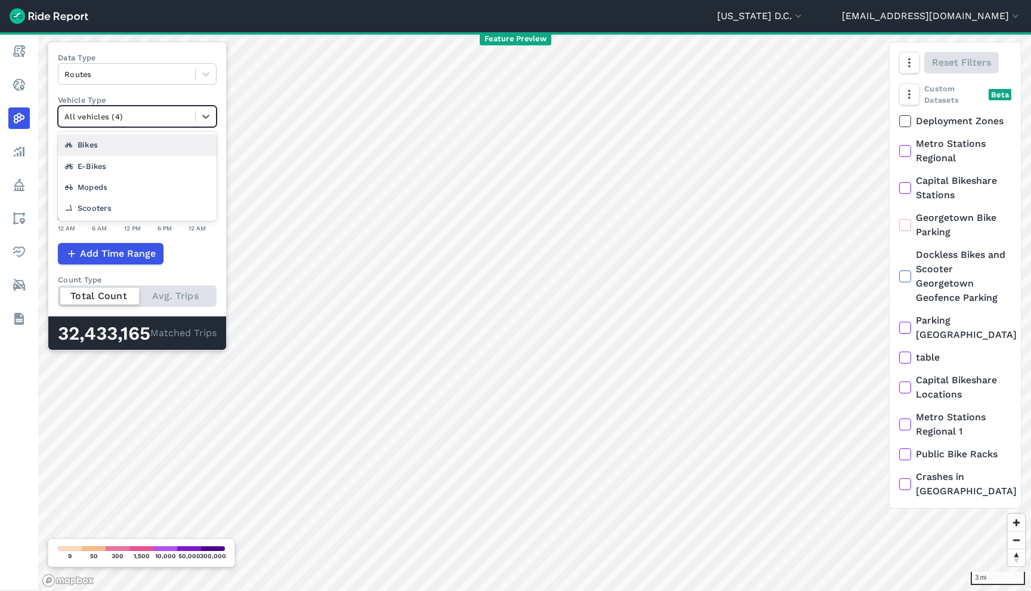
click at [192, 113] on div "All vehicles (4)" at bounding box center [126, 116] width 137 height 18
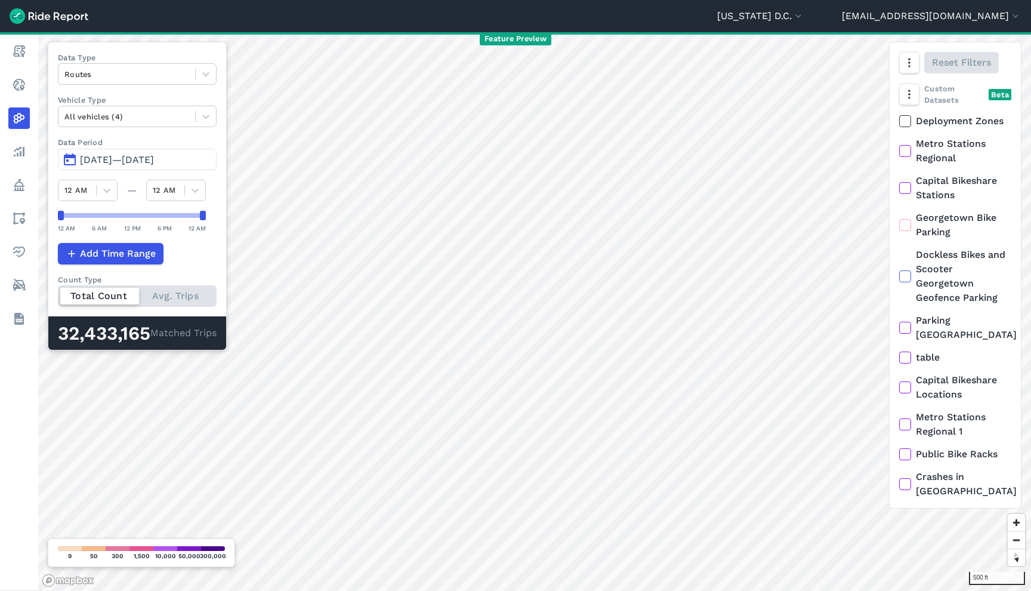
click at [201, 55] on label "Data Type" at bounding box center [137, 57] width 159 height 11
